Goal: Transaction & Acquisition: Purchase product/service

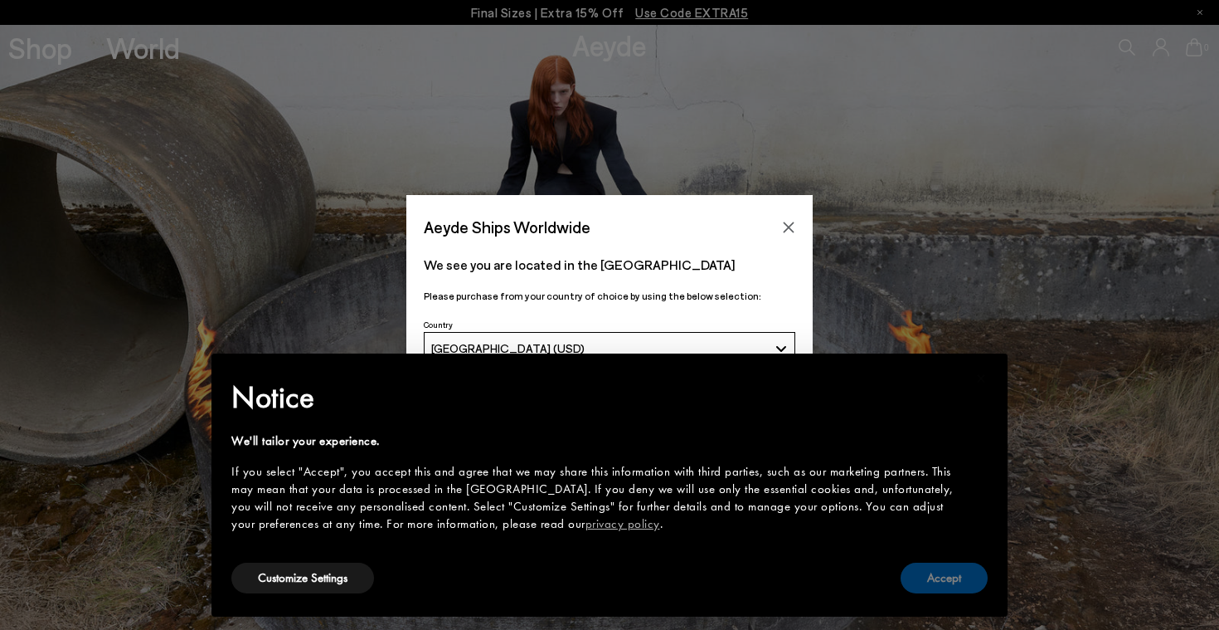
click at [940, 583] on button "Accept" at bounding box center [944, 577] width 87 height 31
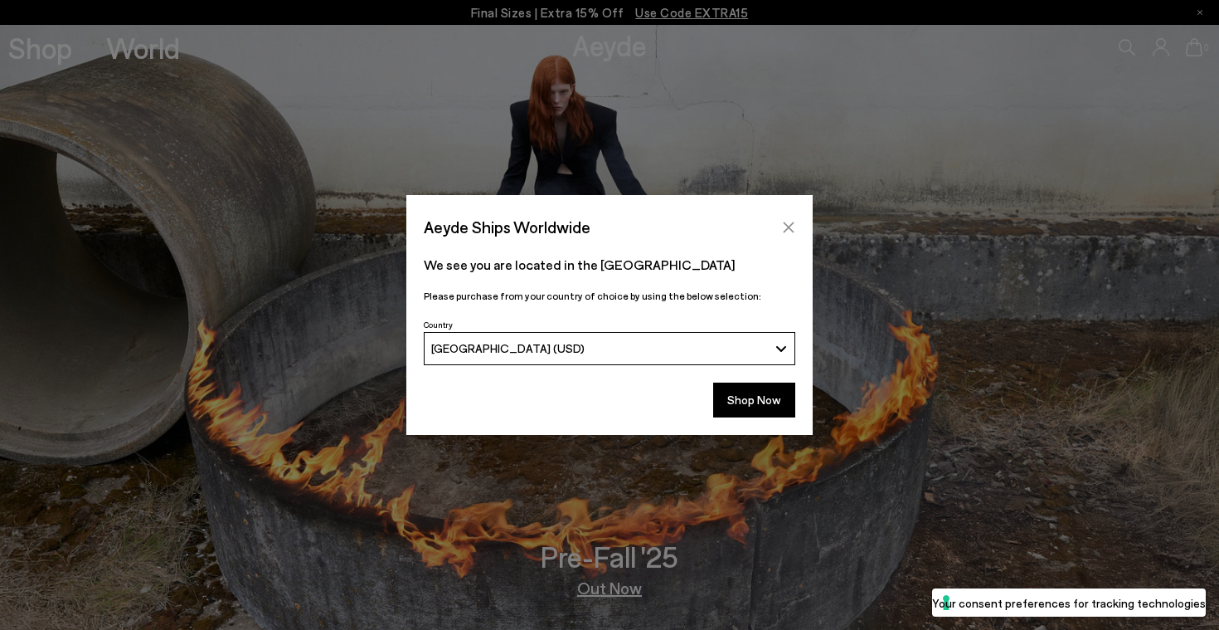
click at [788, 219] on button "Close" at bounding box center [788, 227] width 25 height 25
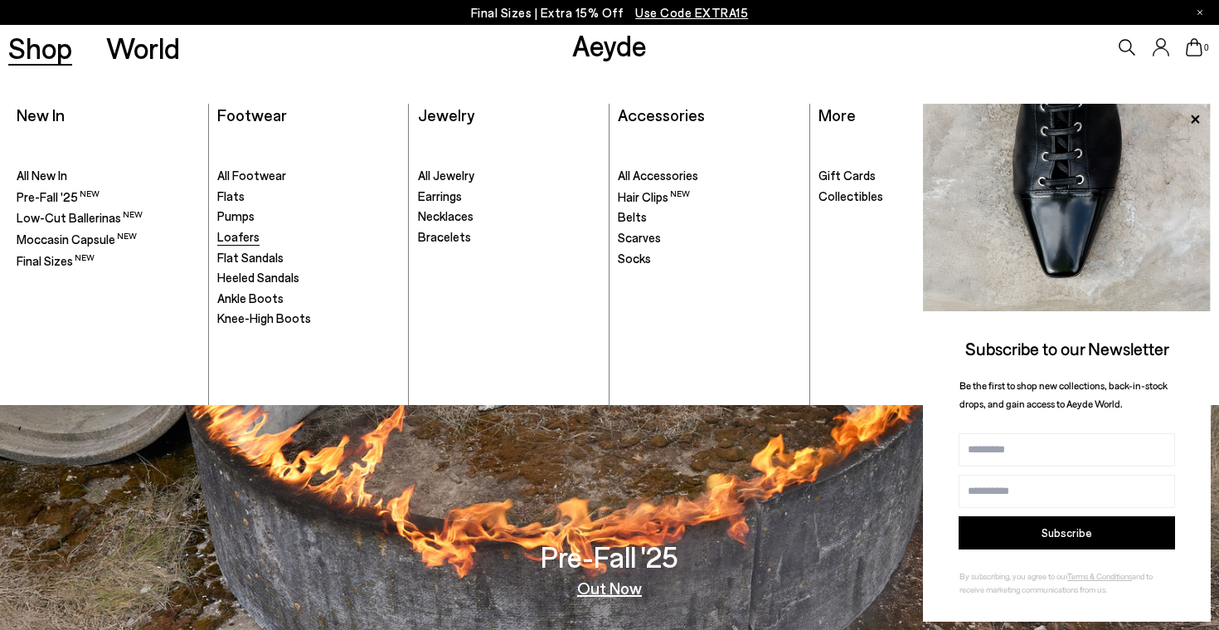
click at [245, 231] on span "Loafers" at bounding box center [238, 236] width 42 height 15
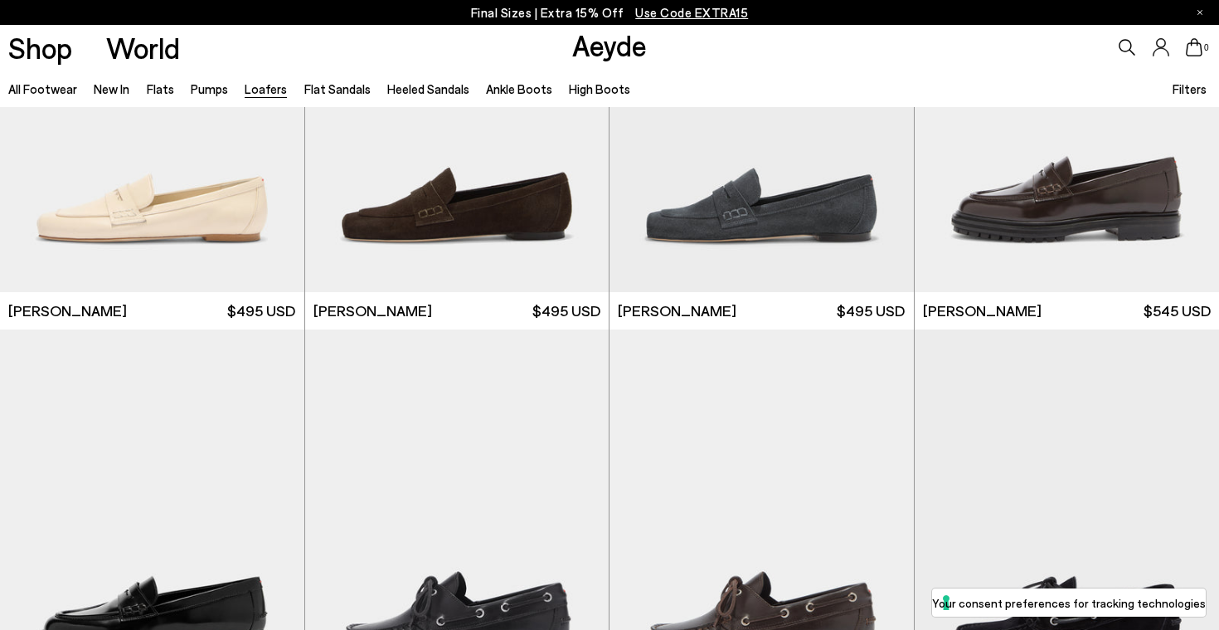
scroll to position [1033, 0]
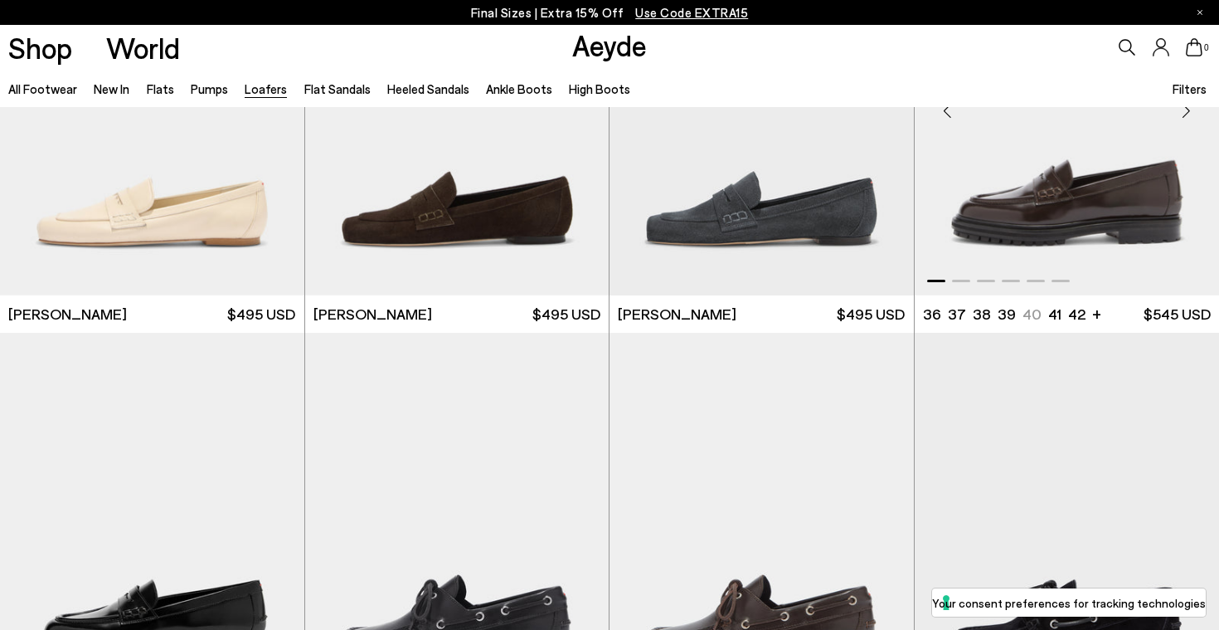
click at [1186, 114] on div "Next slide" at bounding box center [1186, 110] width 50 height 50
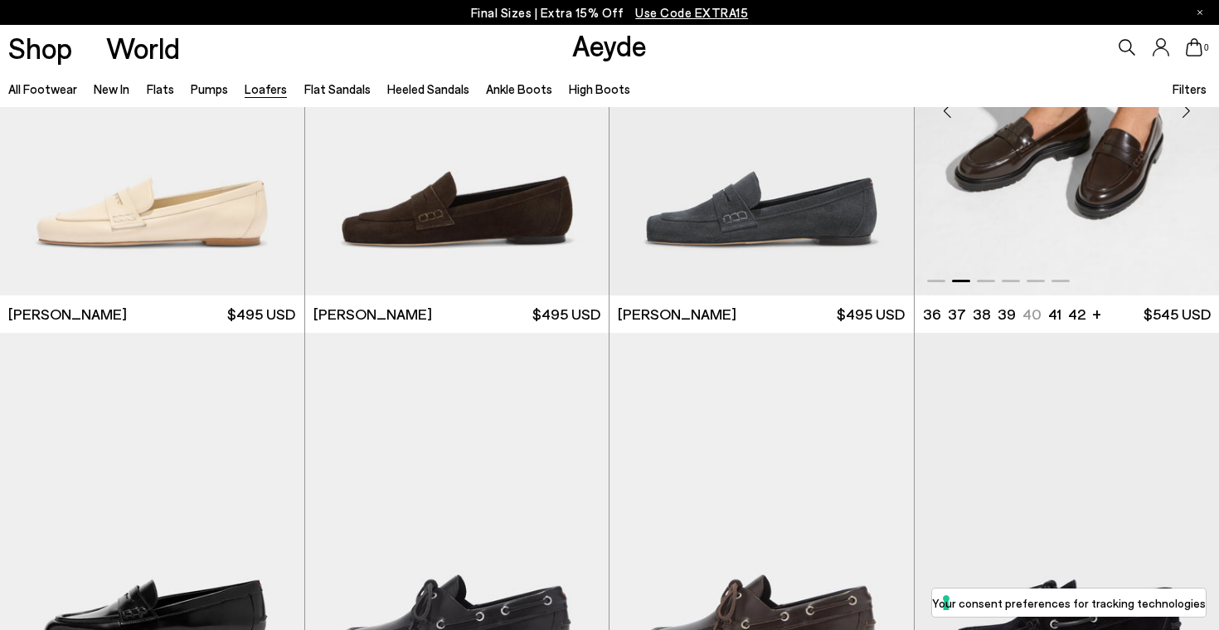
click at [1186, 113] on div "Next slide" at bounding box center [1186, 110] width 50 height 50
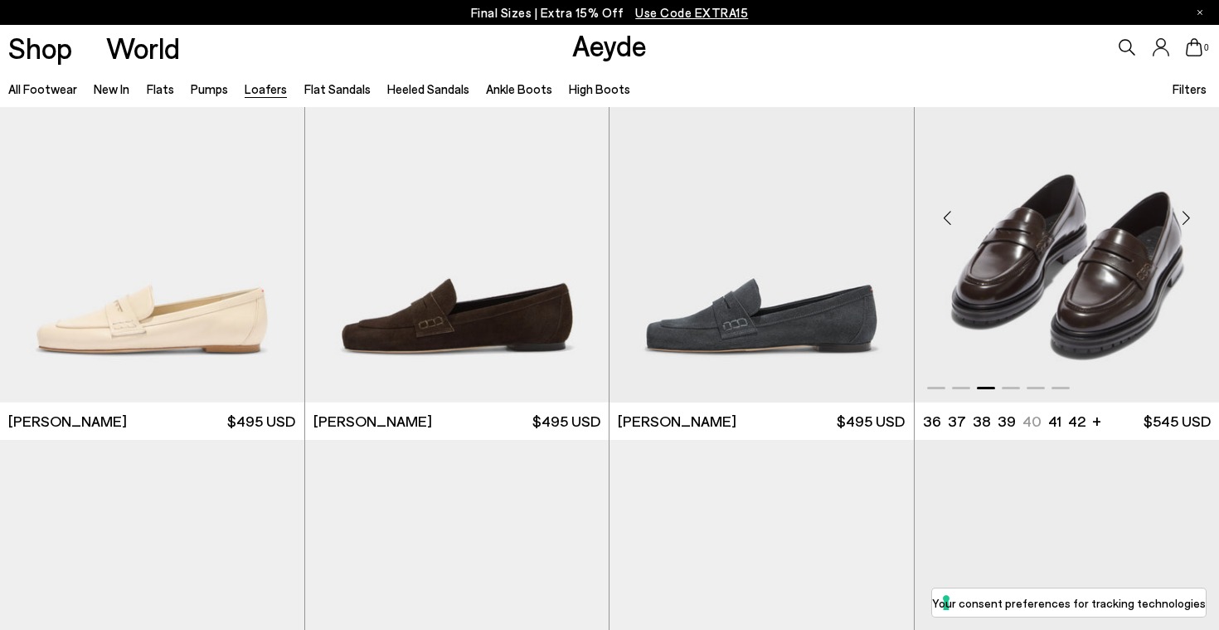
scroll to position [926, 0]
click at [1183, 223] on div "Next slide" at bounding box center [1186, 217] width 50 height 50
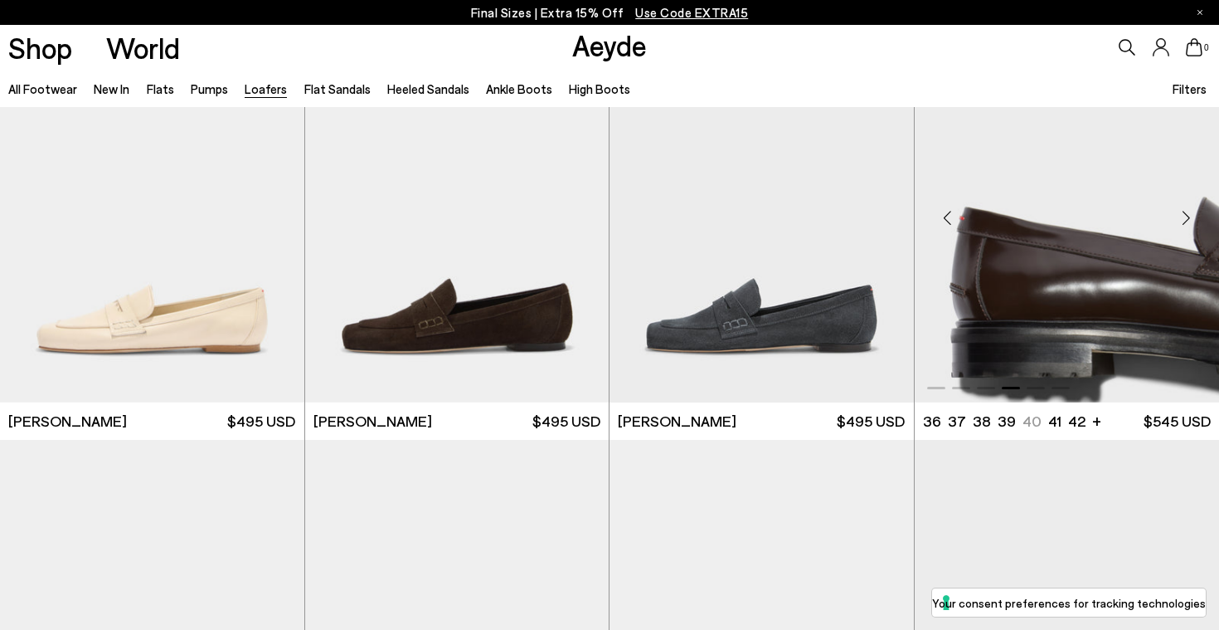
click at [1183, 223] on div "Next slide" at bounding box center [1186, 217] width 50 height 50
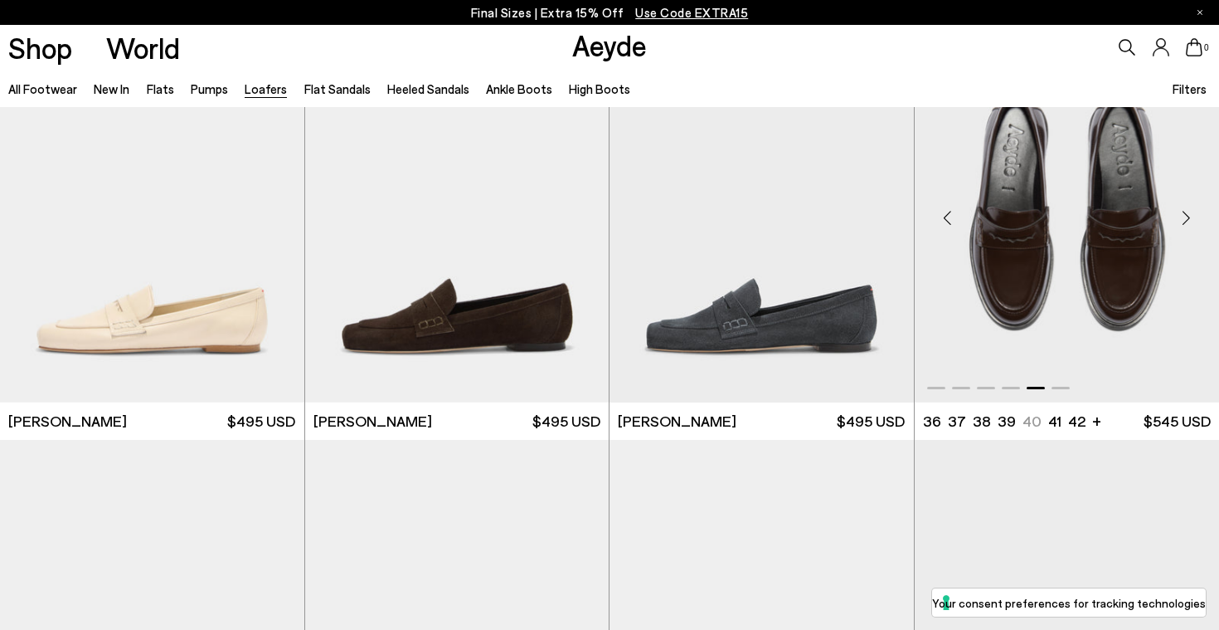
click at [1183, 223] on div "Next slide" at bounding box center [1186, 217] width 50 height 50
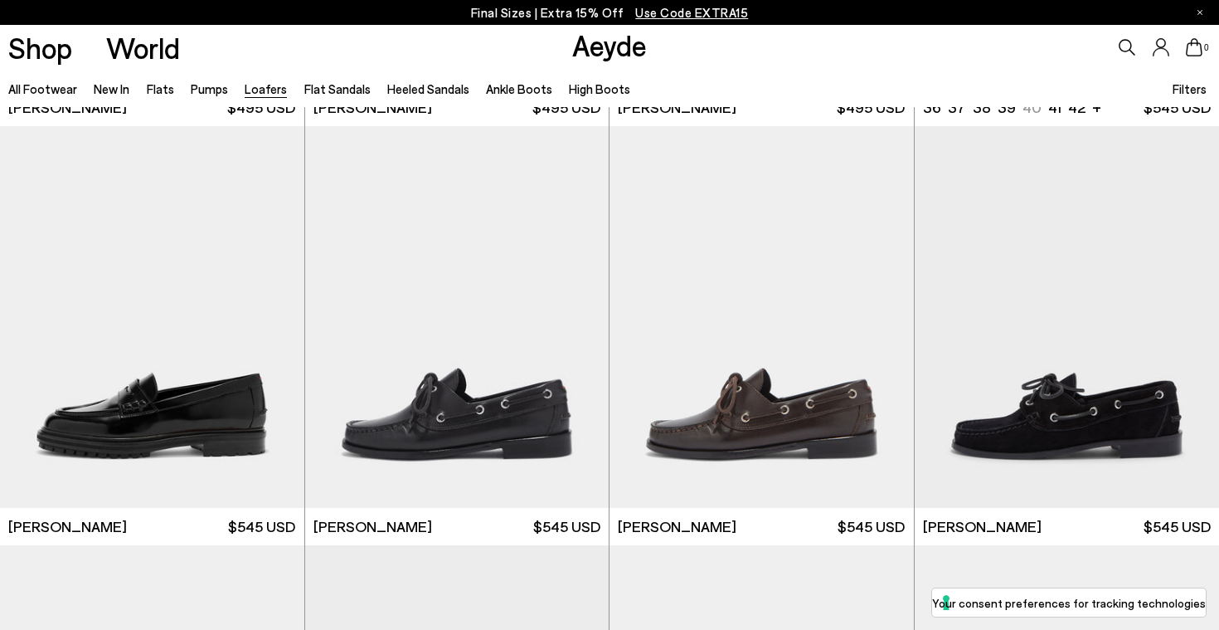
scroll to position [1258, 0]
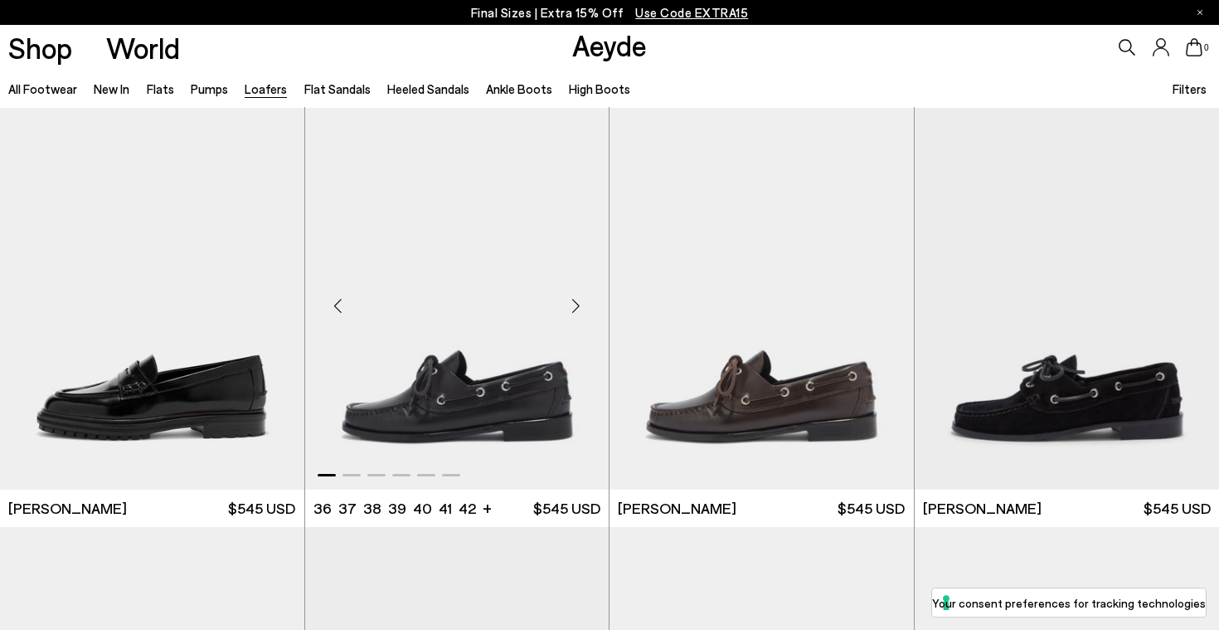
click at [571, 304] on div "Next slide" at bounding box center [576, 305] width 50 height 50
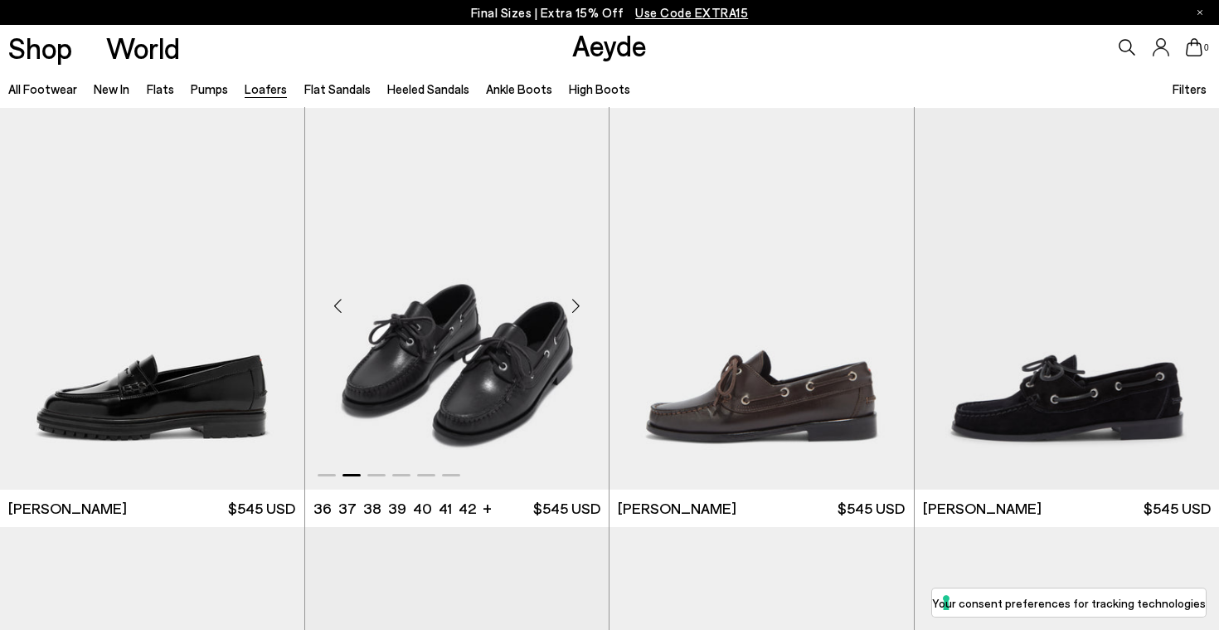
click at [571, 304] on div "Next slide" at bounding box center [576, 305] width 50 height 50
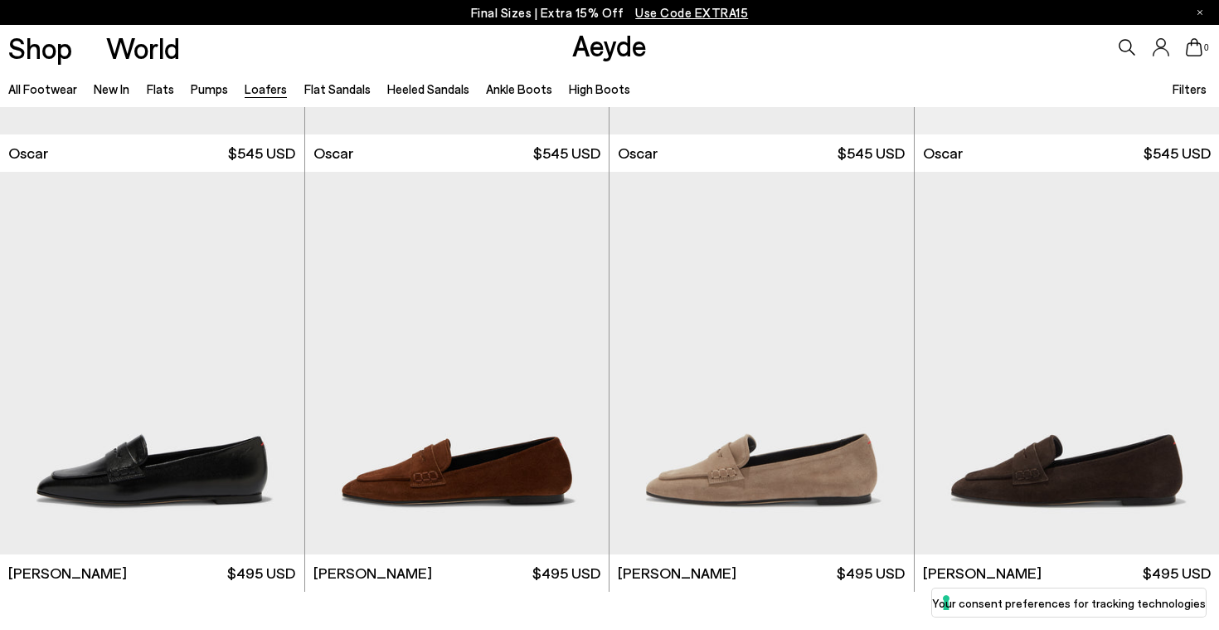
scroll to position [2911, 0]
